Goal: Information Seeking & Learning: Learn about a topic

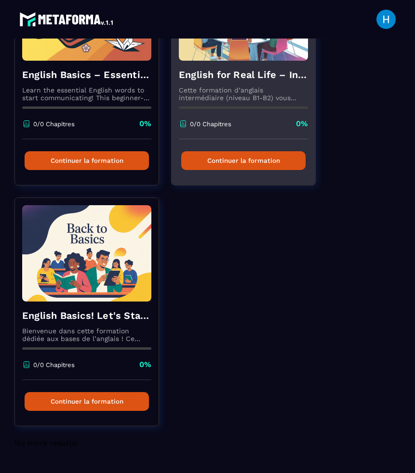
scroll to position [174, 0]
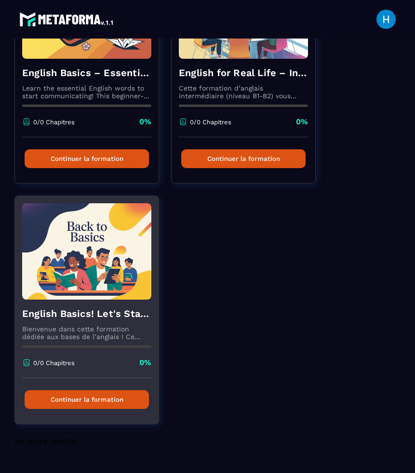
click at [129, 397] on button "Continuer la formation" at bounding box center [87, 400] width 124 height 19
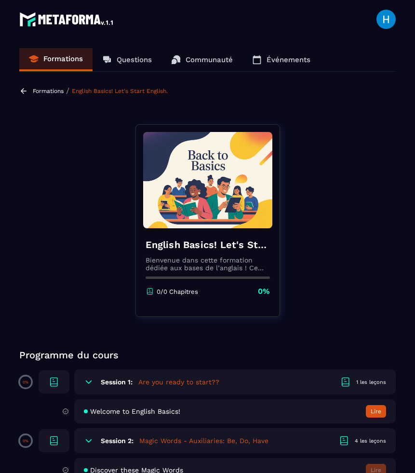
click at [25, 92] on icon at bounding box center [23, 91] width 9 height 9
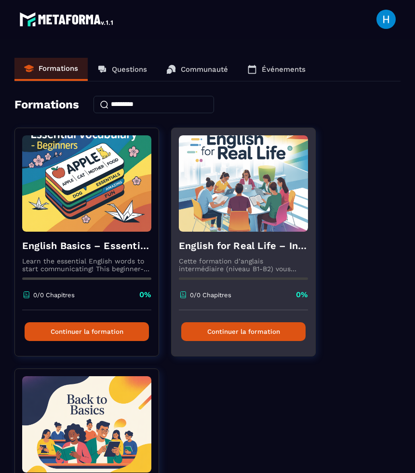
click at [228, 332] on button "Continuer la formation" at bounding box center [243, 332] width 124 height 19
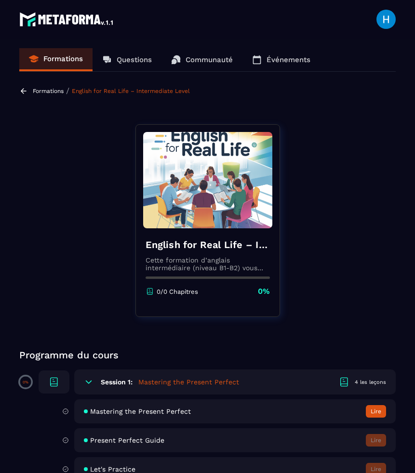
click at [27, 90] on icon at bounding box center [23, 91] width 9 height 9
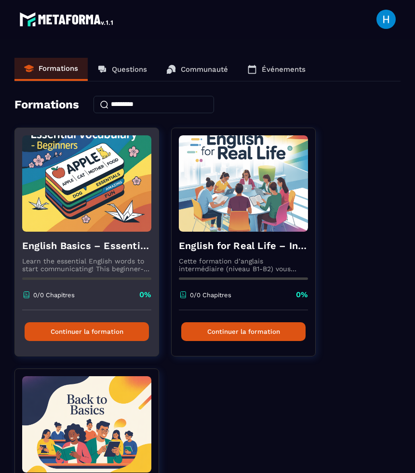
click at [119, 333] on button "Continuer la formation" at bounding box center [87, 332] width 124 height 19
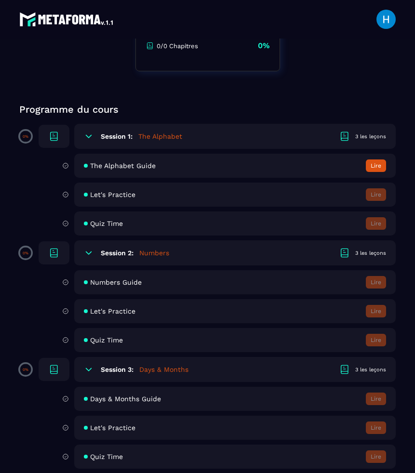
scroll to position [247, 0]
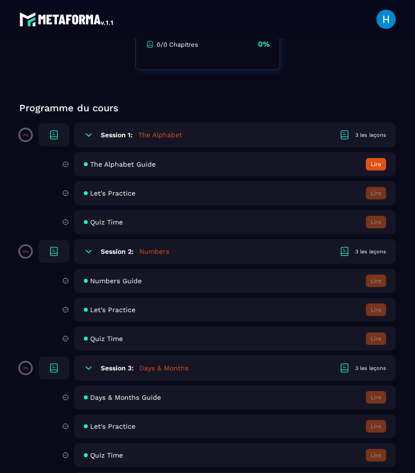
click at [105, 189] on span "Let's Practice" at bounding box center [112, 193] width 45 height 8
